Goal: Transaction & Acquisition: Purchase product/service

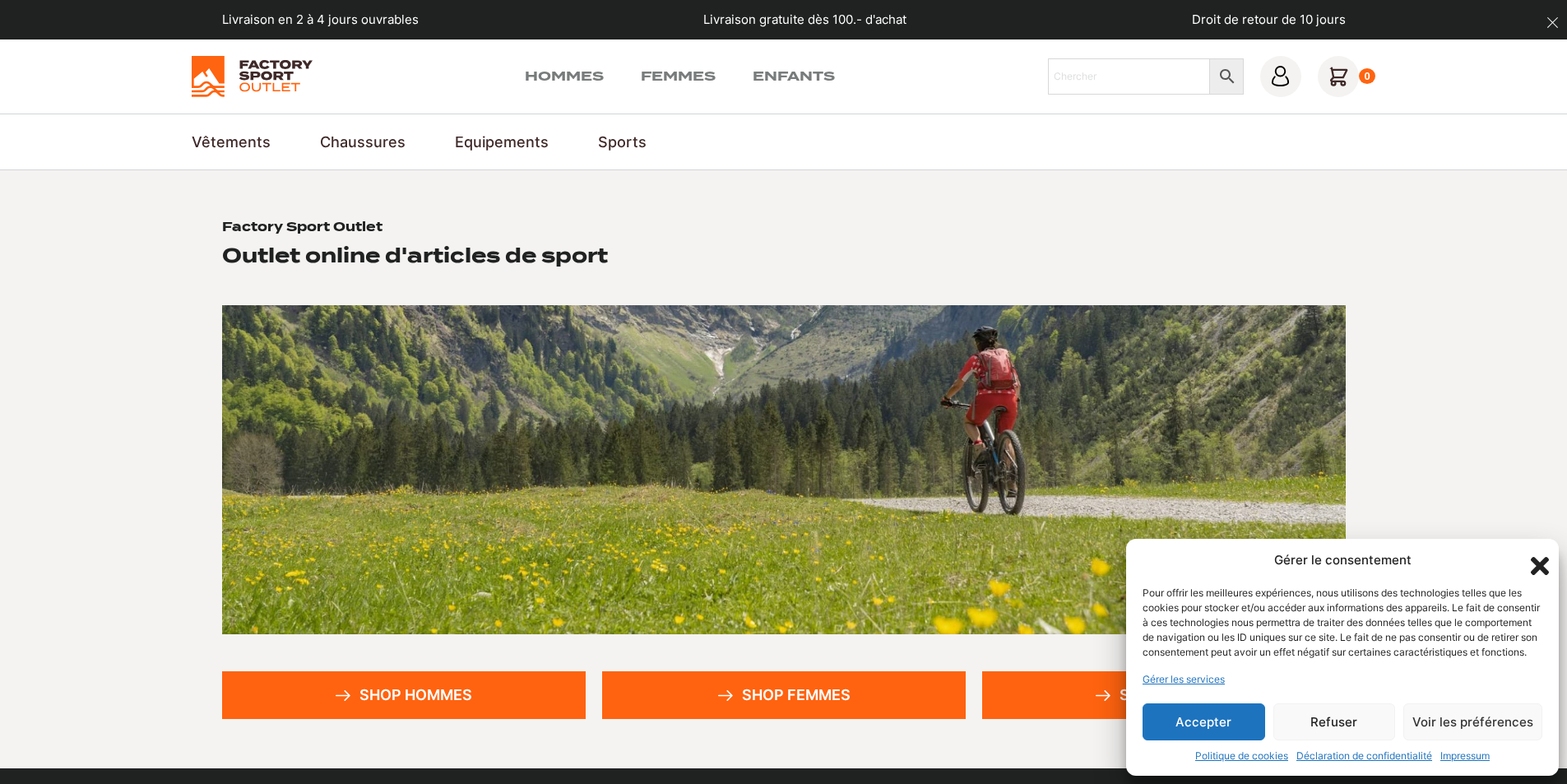
click at [1208, 715] on button "Accepter" at bounding box center [1204, 721] width 122 height 37
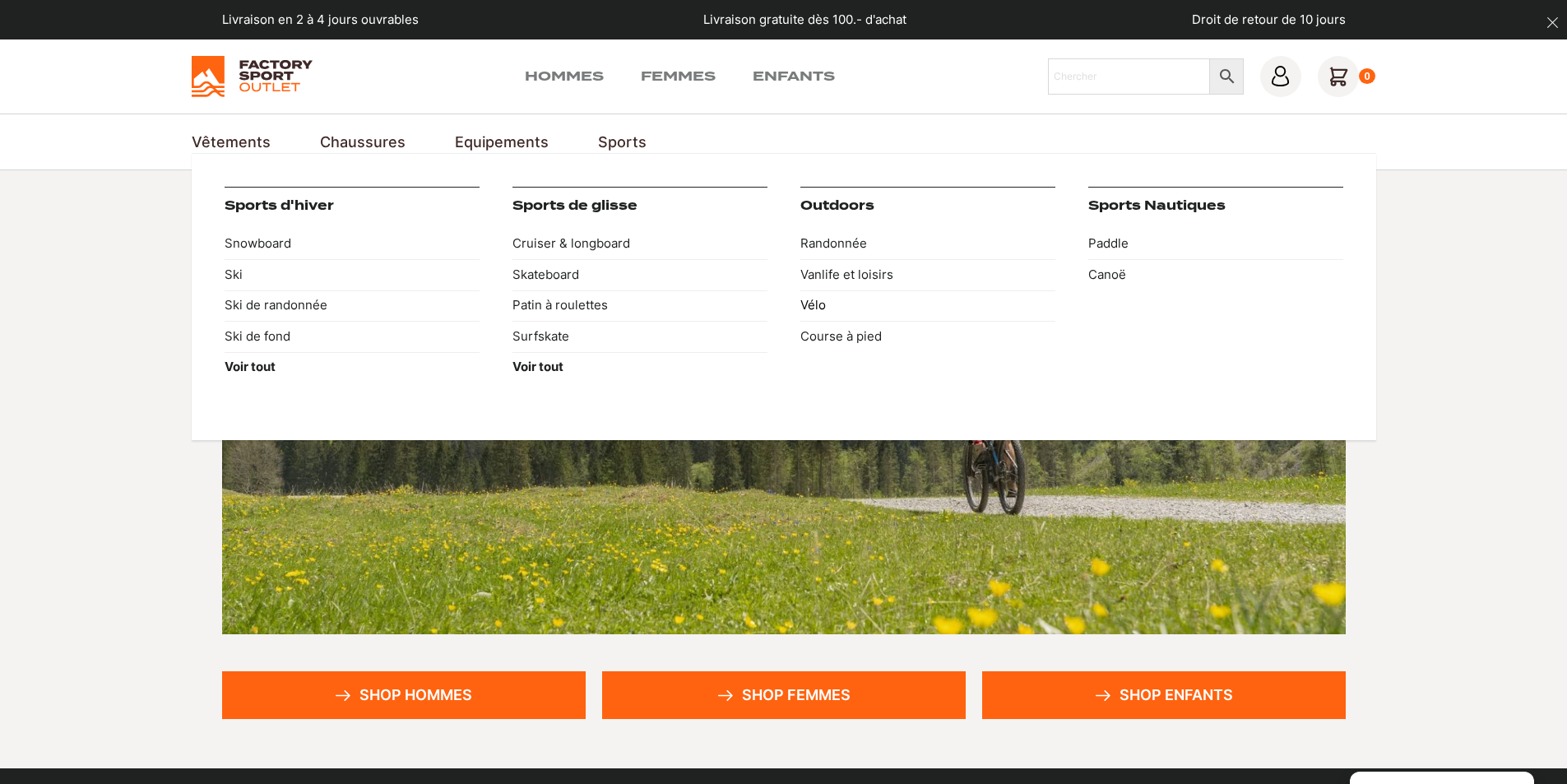
click at [812, 306] on link "Vélo" at bounding box center [927, 306] width 255 height 31
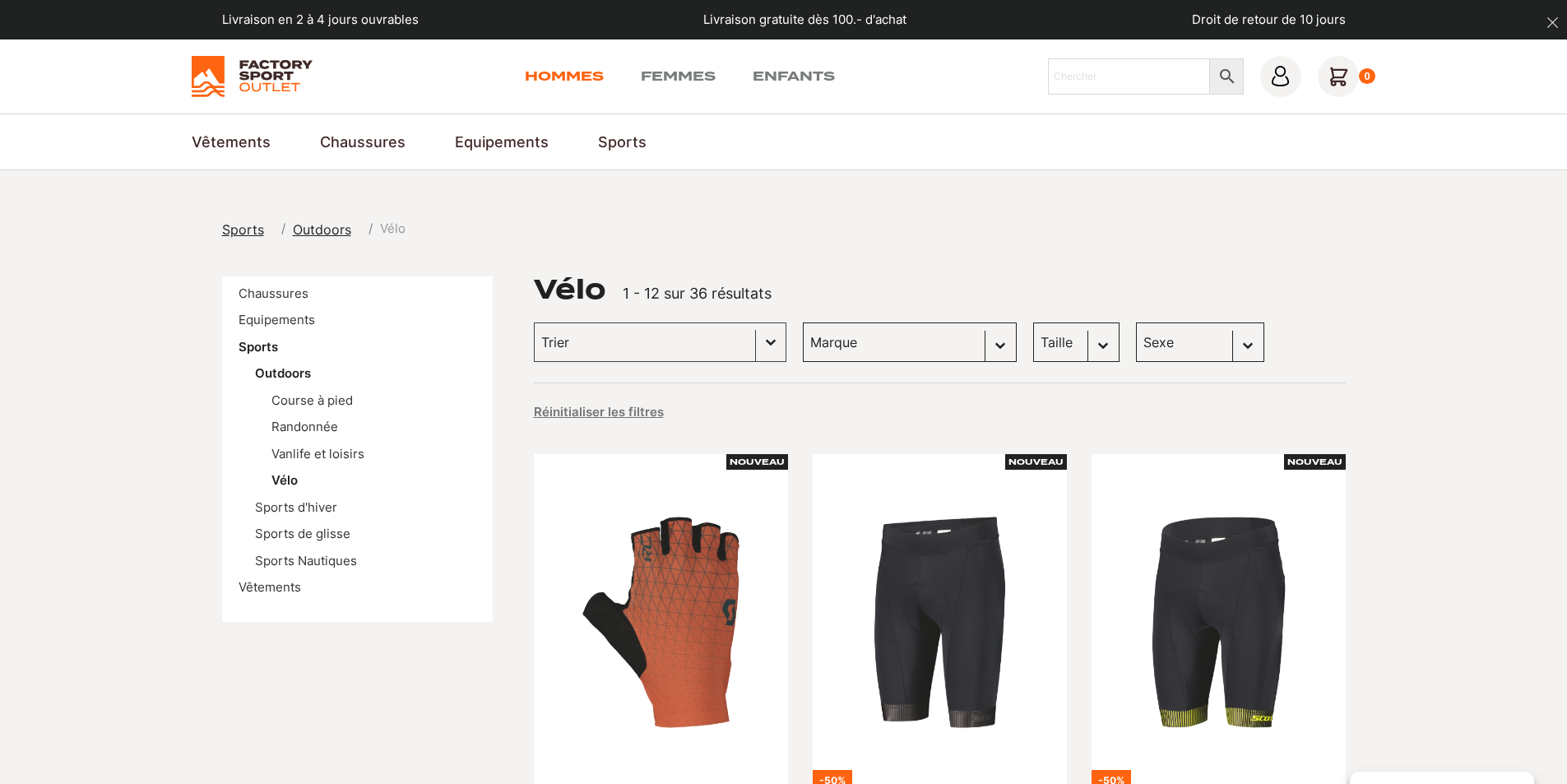
click at [545, 71] on link "Hommes" at bounding box center [564, 77] width 79 height 20
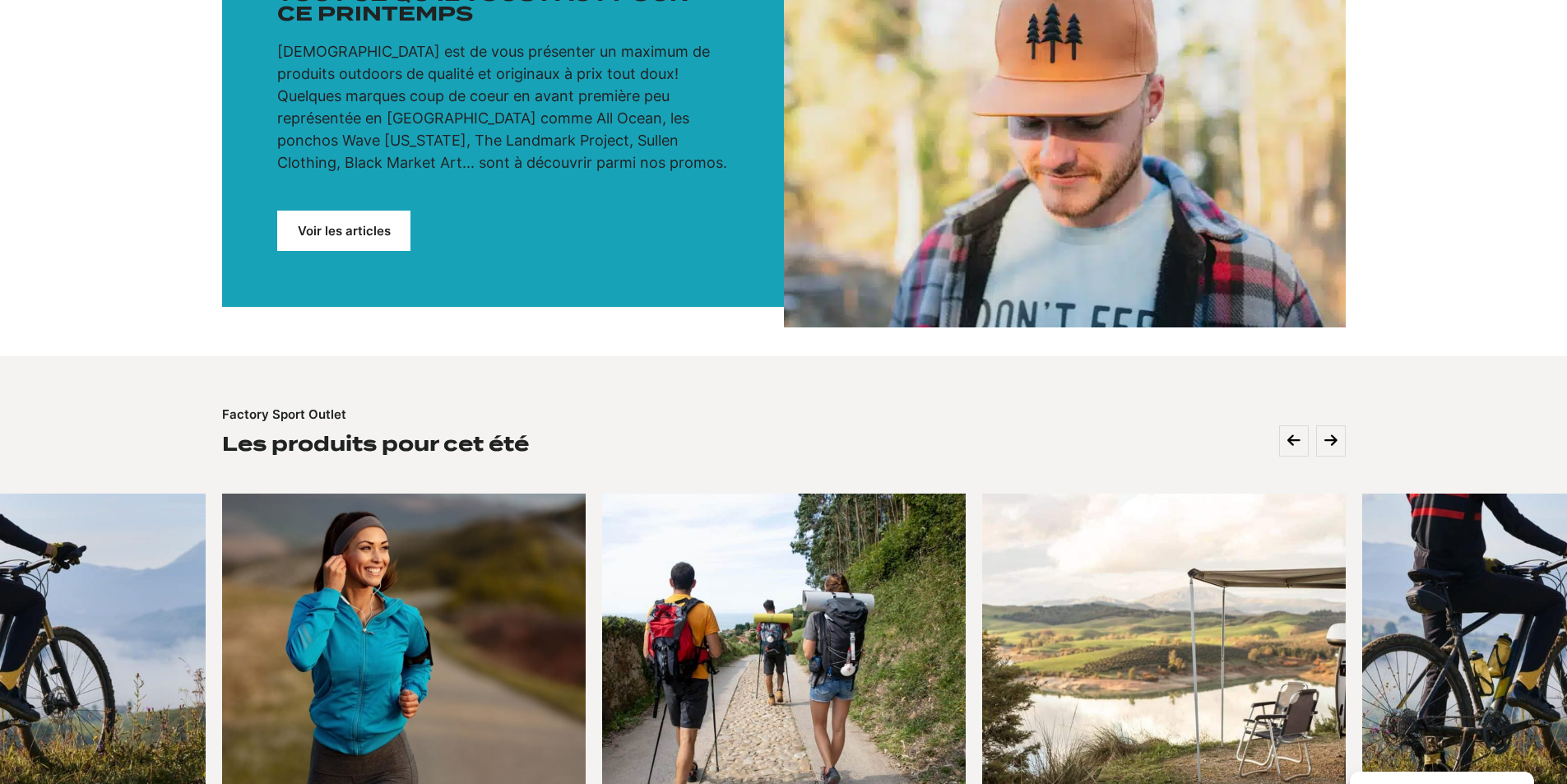
scroll to position [658, 0]
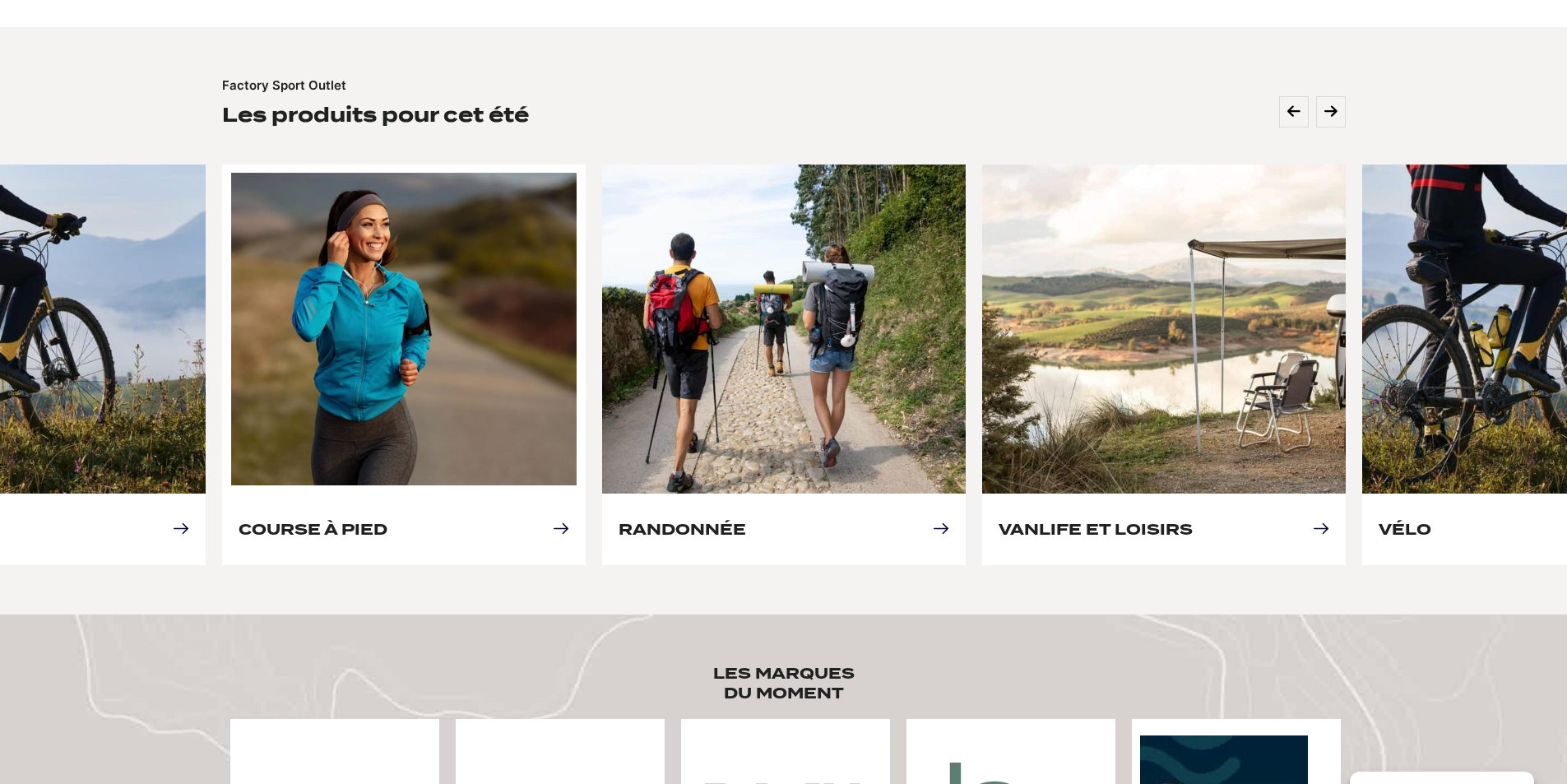
click at [388, 527] on link "Course à pied" at bounding box center [313, 529] width 149 height 17
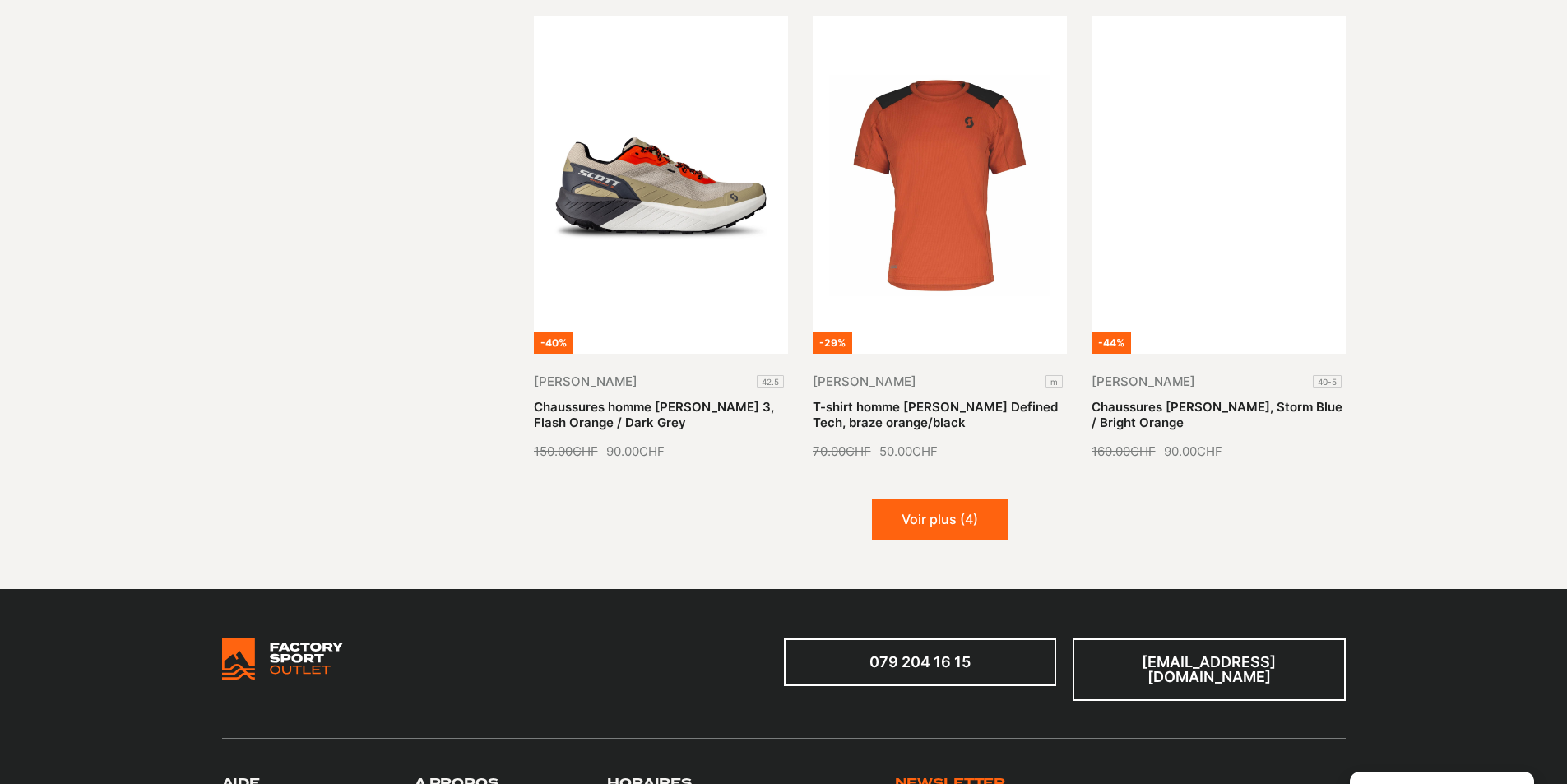
scroll to position [2138, 0]
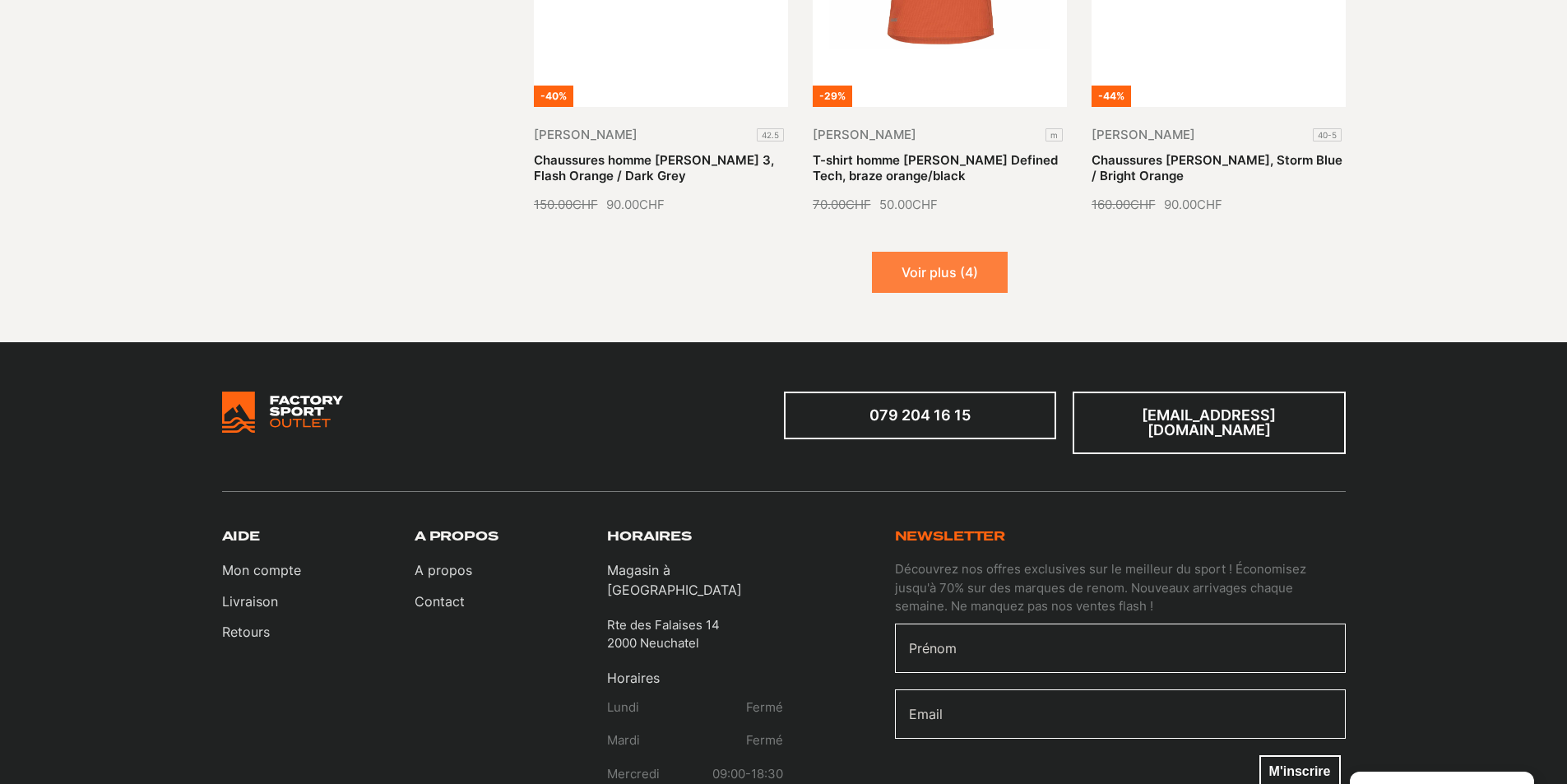
click at [922, 259] on button "Voir plus (4)" at bounding box center [940, 273] width 136 height 41
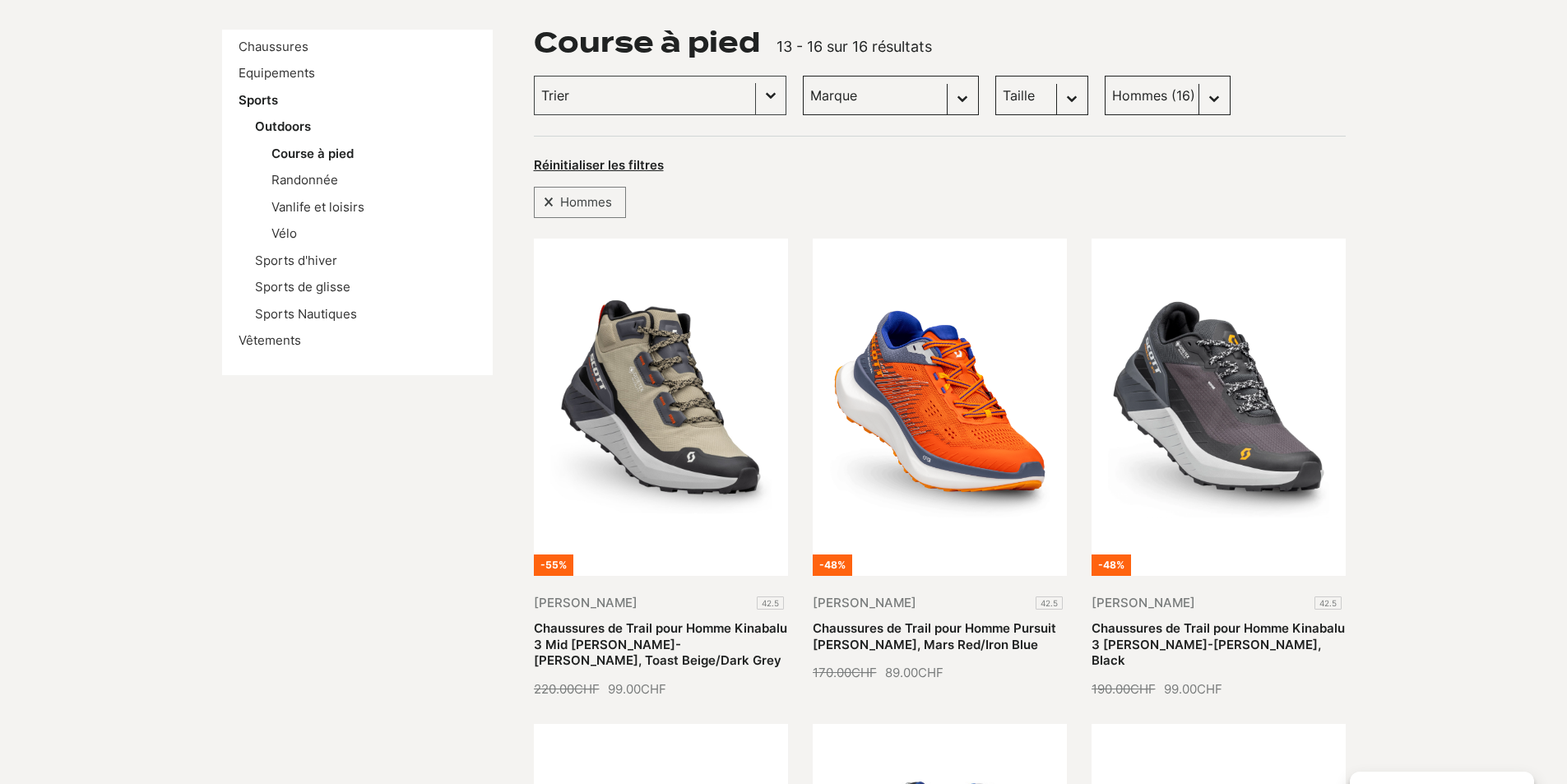
scroll to position [0, 0]
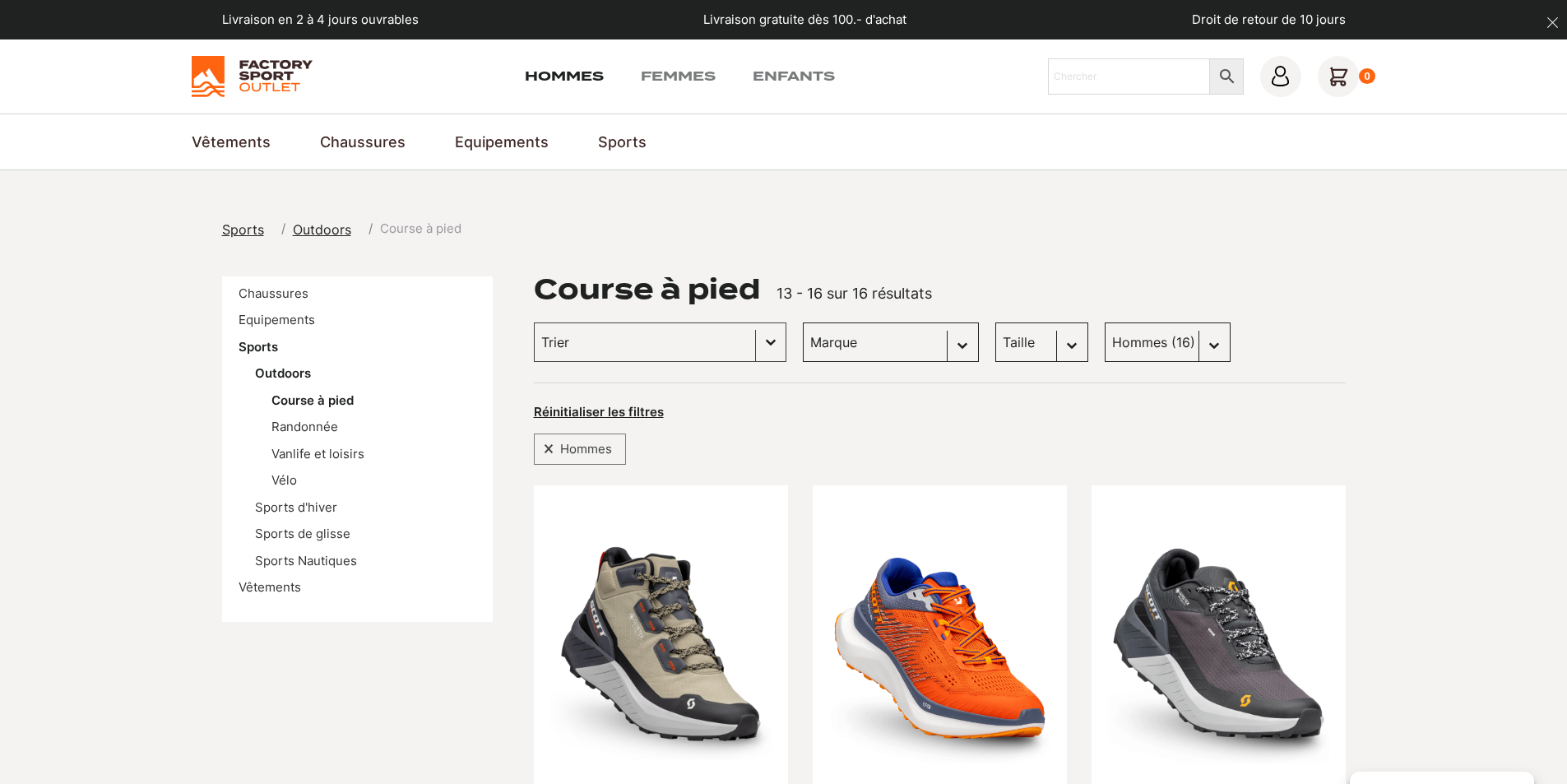
click at [843, 351] on select "Marque Scott (11) Otso (1) Panda optics (2) Craft (1) Dakine (1) Dolomite (0)" at bounding box center [890, 342] width 176 height 40
click at [231, 226] on span "Sports" at bounding box center [243, 230] width 42 height 17
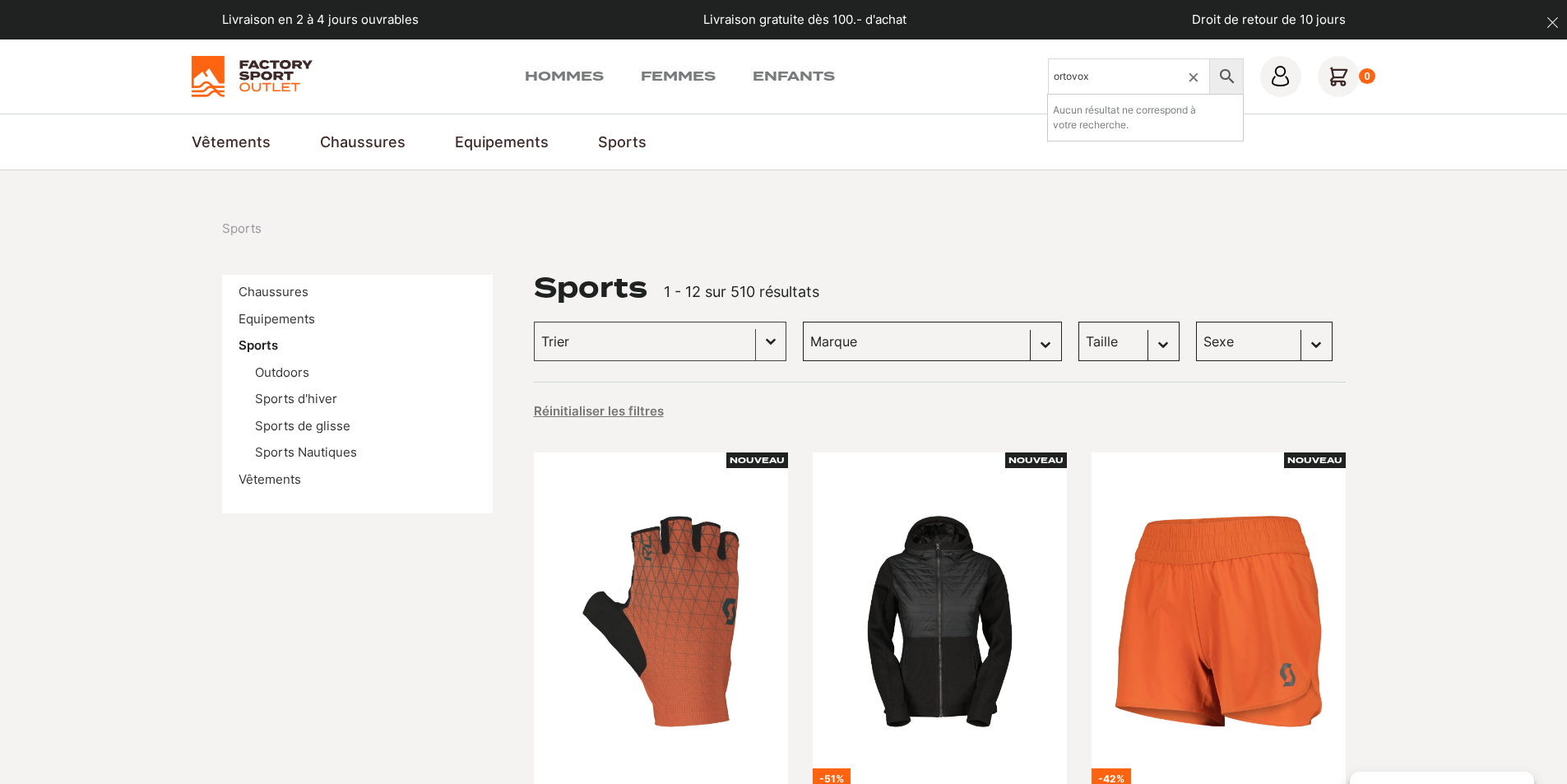
type input "ortovox"
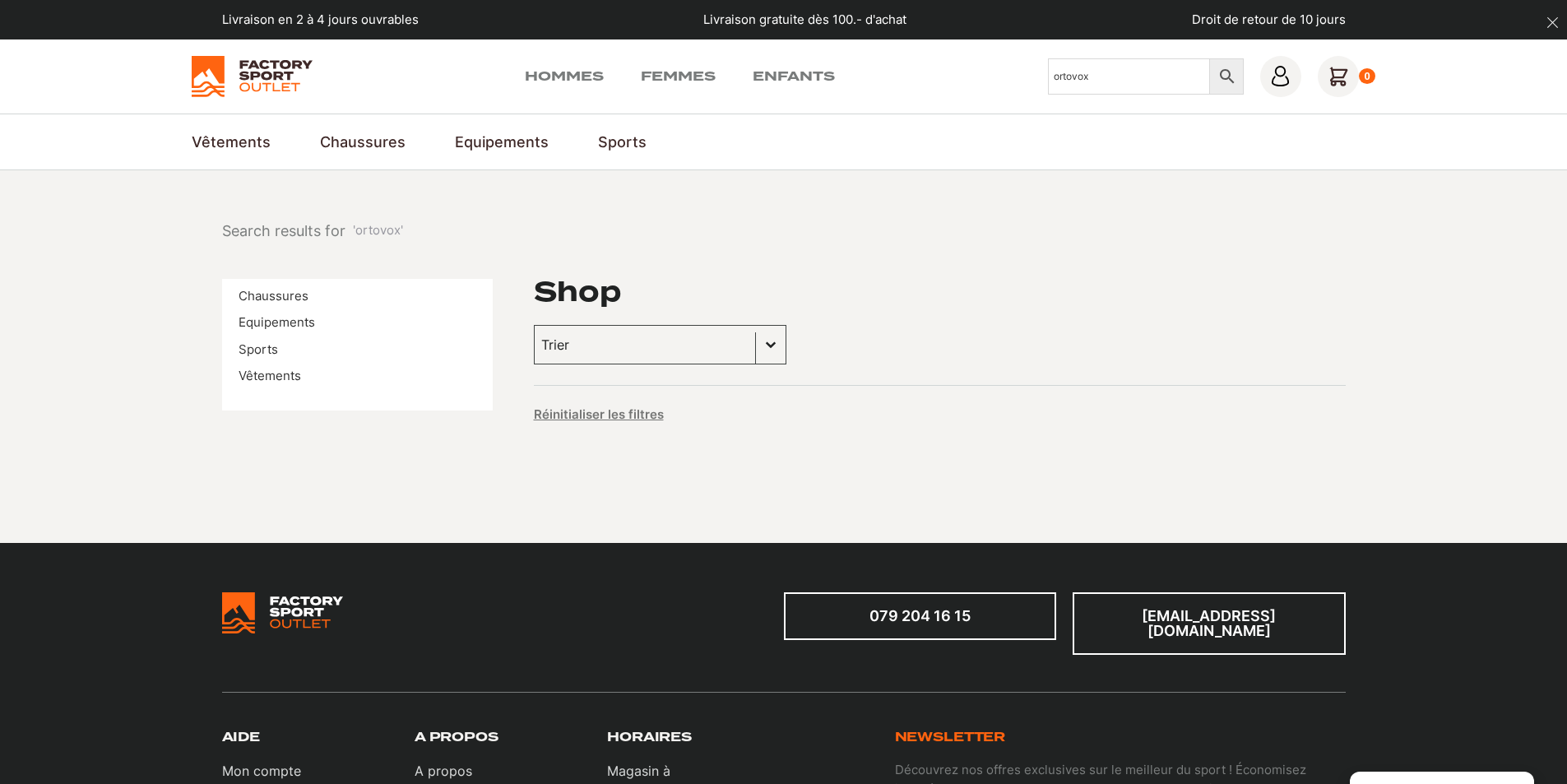
drag, startPoint x: 1142, startPoint y: 79, endPoint x: 875, endPoint y: 69, distance: 267.2
click at [874, 69] on div "Hommes Femmes Enfants Chercher ortovox × 0" at bounding box center [784, 77] width 1184 height 41
type input "odlo"
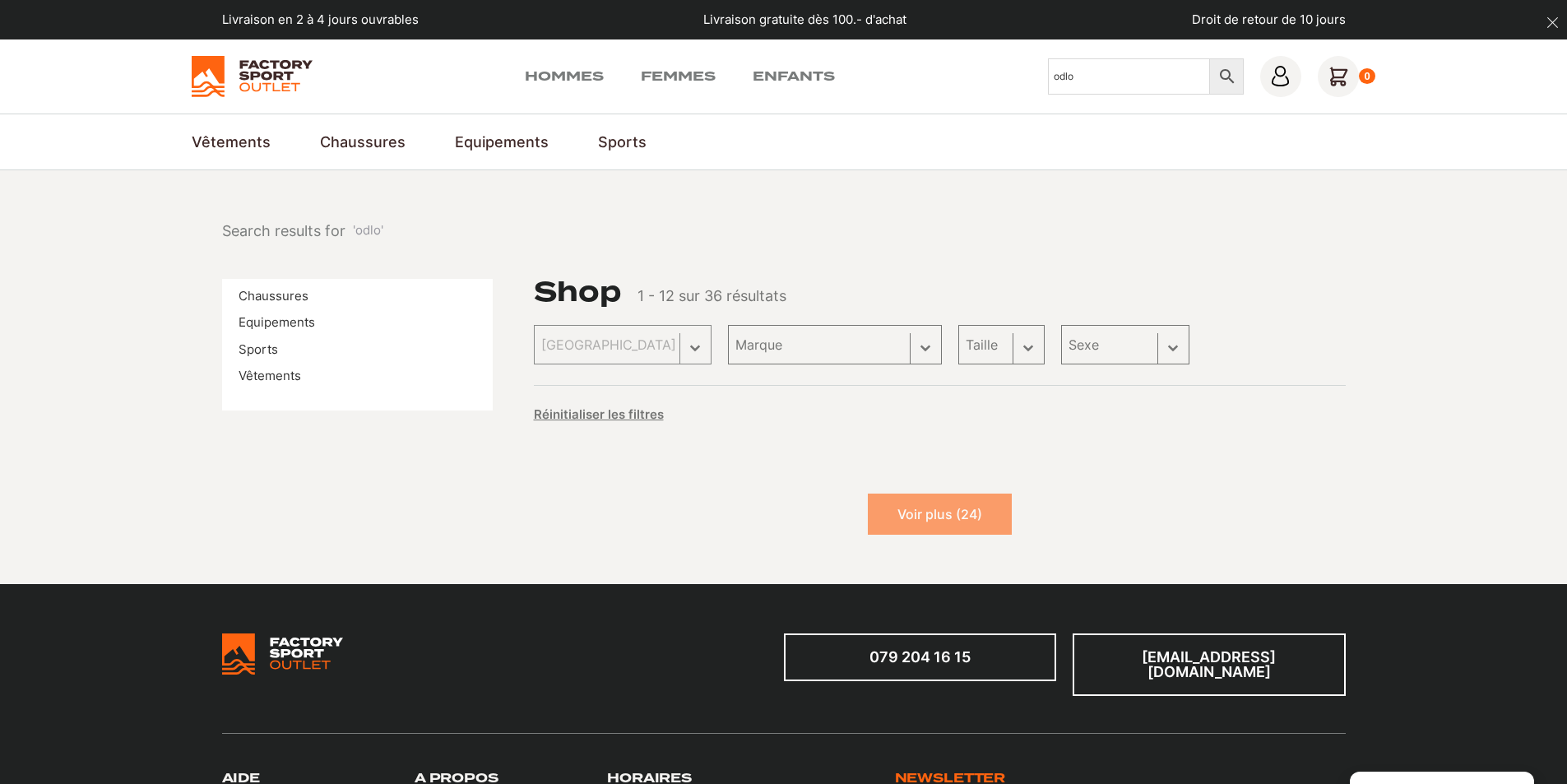
drag, startPoint x: 1127, startPoint y: 87, endPoint x: 984, endPoint y: 86, distance: 143.0
click at [984, 86] on div "Hommes Femmes Enfants Chercher odlo × 0" at bounding box center [784, 77] width 1184 height 41
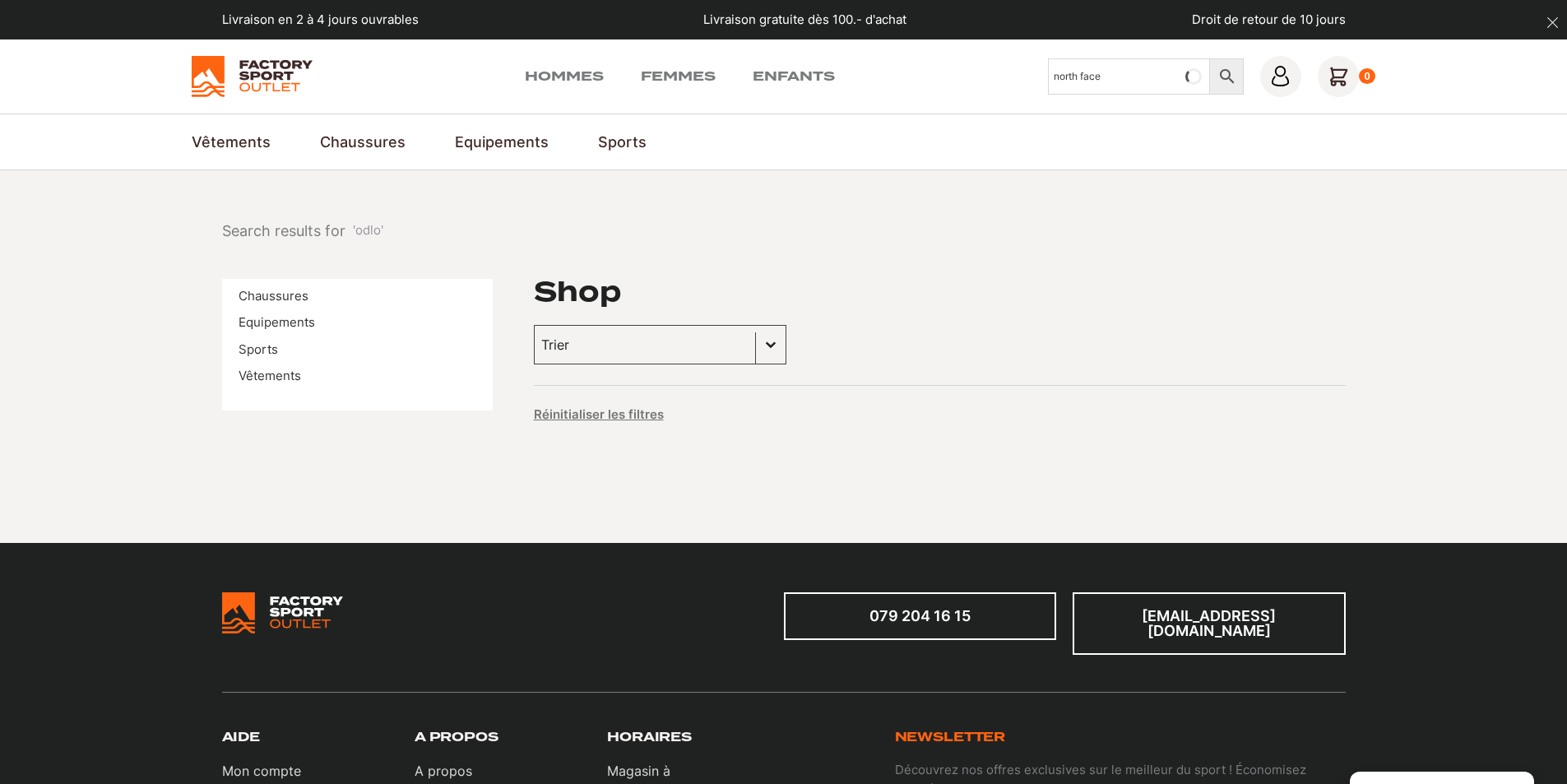
type input "north face"
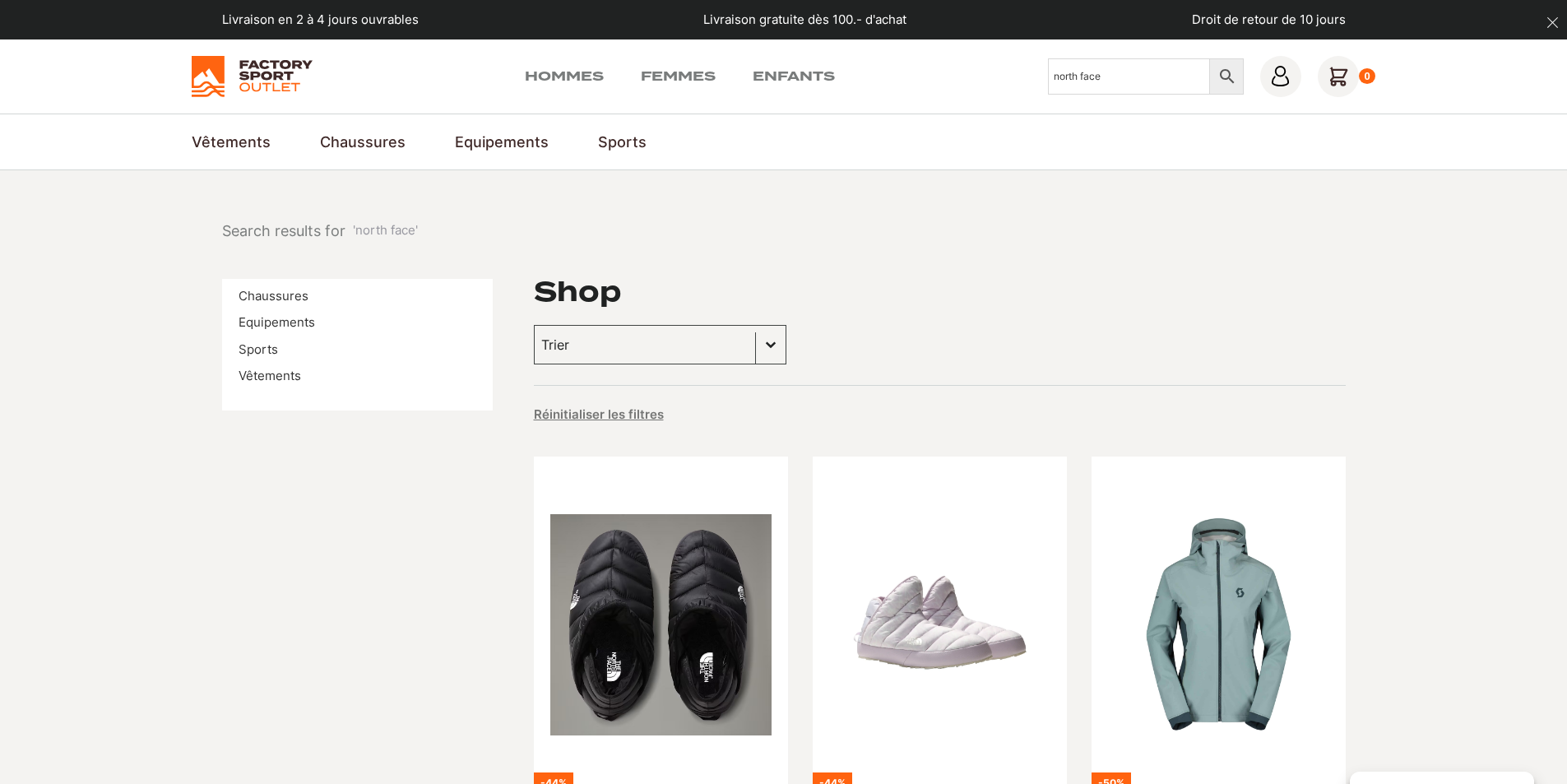
drag, startPoint x: 1126, startPoint y: 78, endPoint x: 830, endPoint y: 61, distance: 296.5
click at [831, 62] on div "Hommes Femmes Enfants Chercher north face × 0" at bounding box center [784, 77] width 1184 height 41
type input "craft"
